Goal: Task Accomplishment & Management: Manage account settings

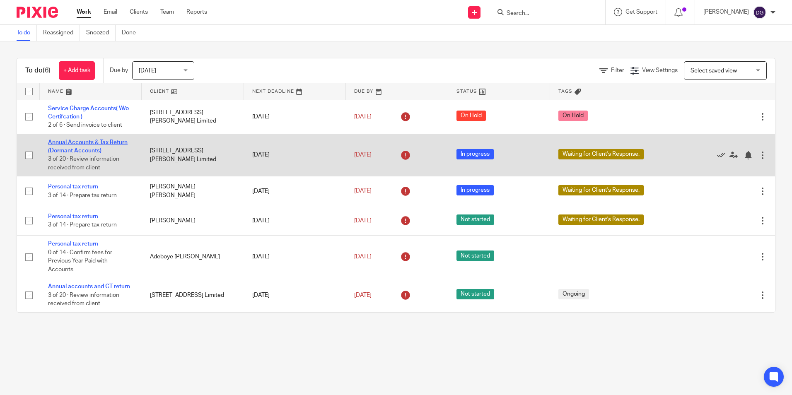
click at [79, 142] on link "Annual Accounts & Tax Return (Dormant Accounts)" at bounding box center [88, 147] width 80 height 14
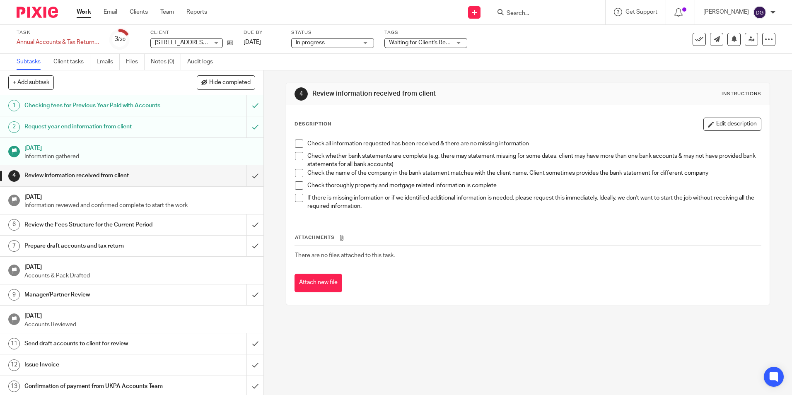
click at [41, 11] on img at bounding box center [37, 12] width 41 height 11
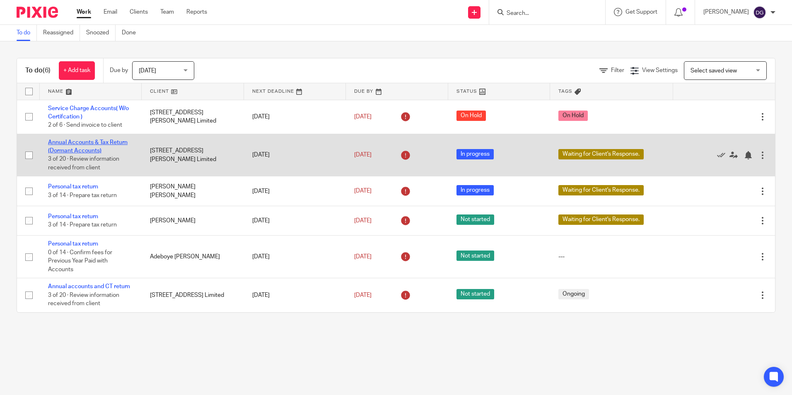
click at [83, 145] on link "Annual Accounts & Tax Return (Dormant Accounts)" at bounding box center [88, 147] width 80 height 14
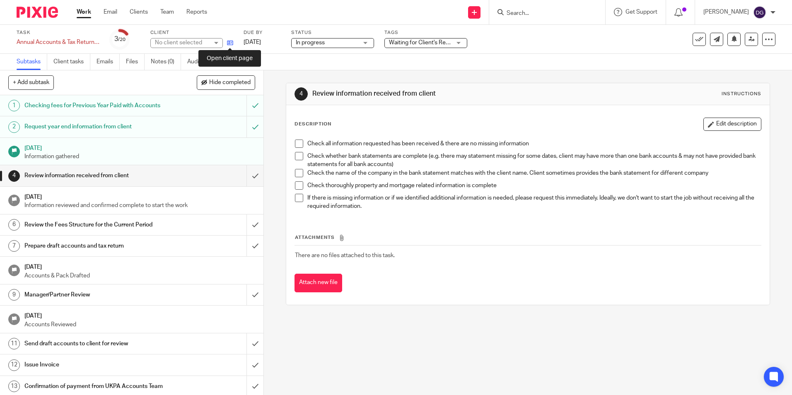
click at [231, 40] on icon at bounding box center [230, 43] width 6 height 6
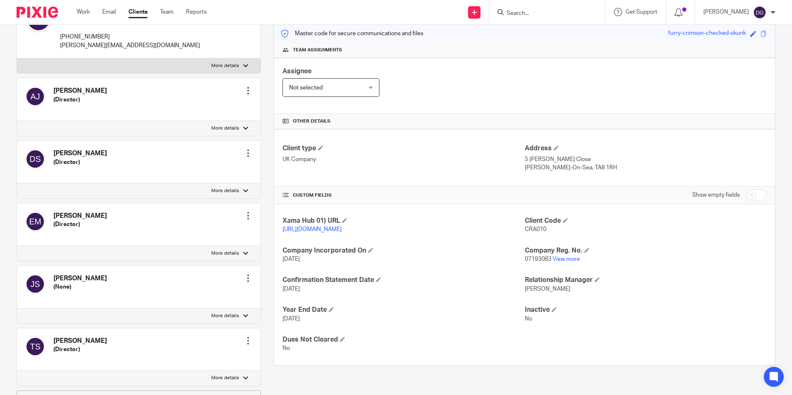
scroll to position [124, 0]
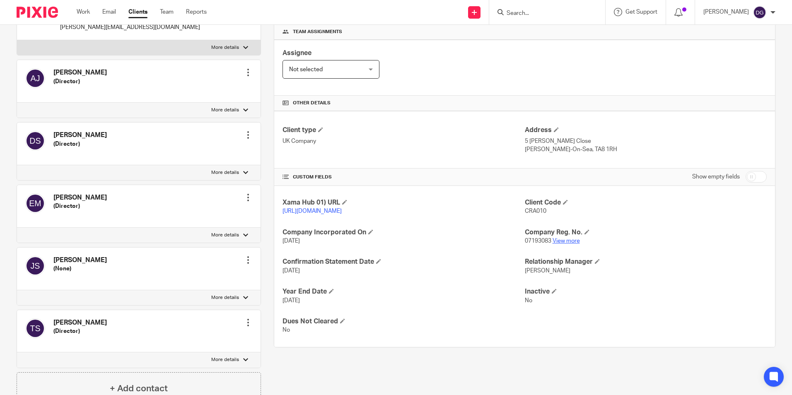
click at [562, 244] on link "View more" at bounding box center [566, 241] width 27 height 6
